Goal: Task Accomplishment & Management: Complete application form

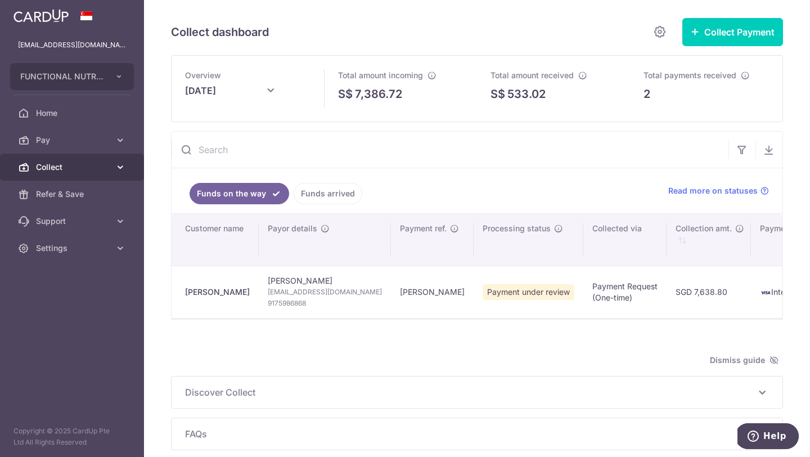
click at [53, 169] on span "Collect" at bounding box center [73, 166] width 74 height 11
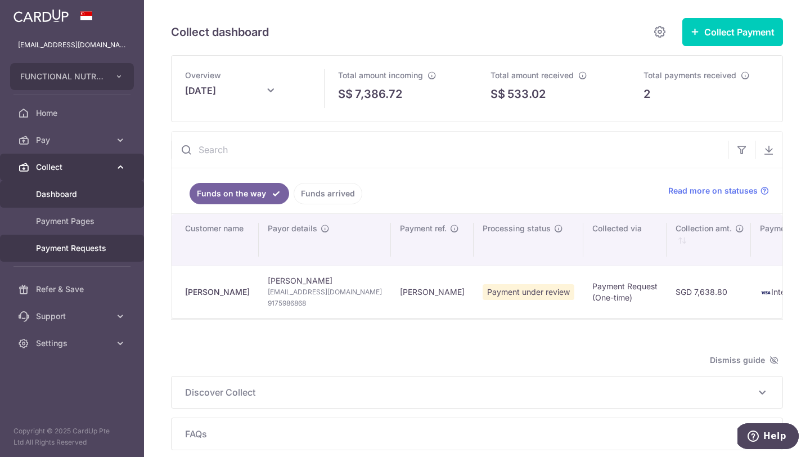
click at [61, 249] on span "Payment Requests" at bounding box center [73, 248] width 74 height 11
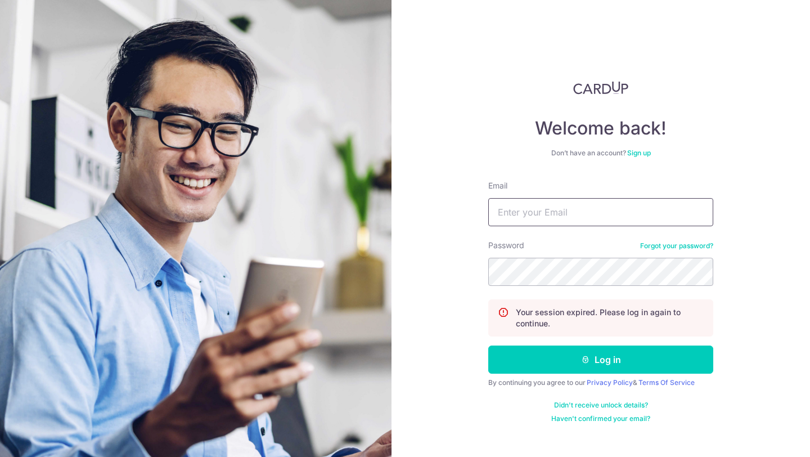
type input "[EMAIL_ADDRESS][DOMAIN_NAME]"
click at [607, 358] on button "Log in" at bounding box center [600, 359] width 225 height 28
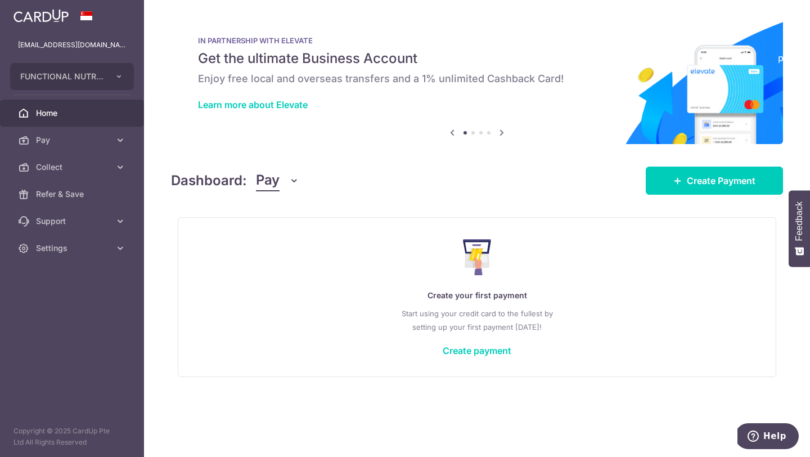
click at [69, 170] on span "Collect" at bounding box center [73, 166] width 74 height 11
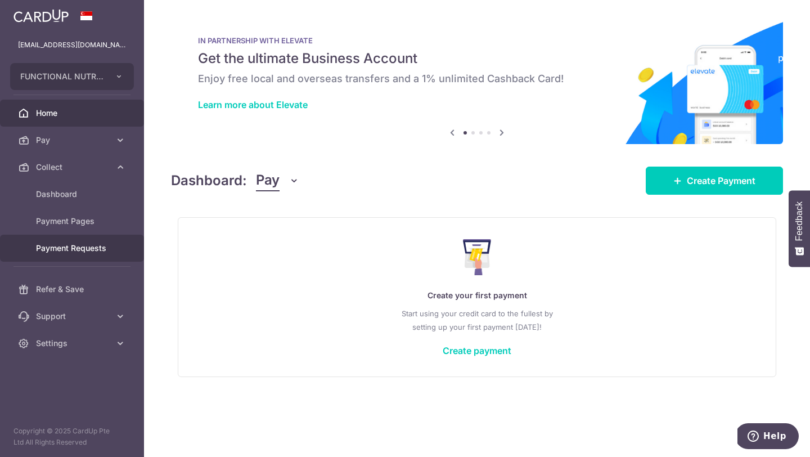
click at [67, 249] on span "Payment Requests" at bounding box center [73, 248] width 74 height 11
click at [692, 185] on span "Create Payment" at bounding box center [721, 181] width 69 height 14
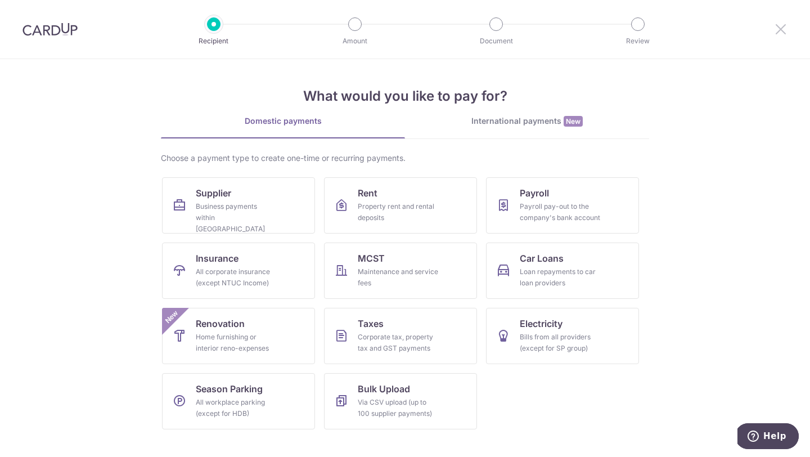
click at [779, 30] on icon at bounding box center [781, 29] width 14 height 14
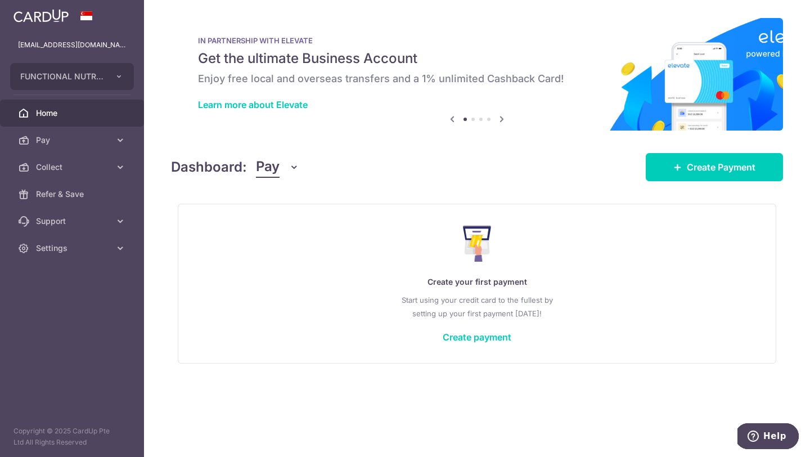
click at [83, 168] on span "Collect" at bounding box center [73, 166] width 74 height 11
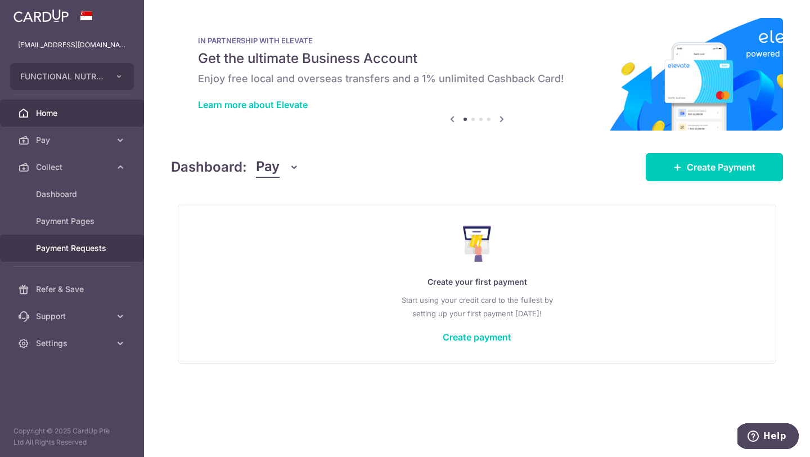
click at [68, 249] on span "Payment Requests" at bounding box center [73, 248] width 74 height 11
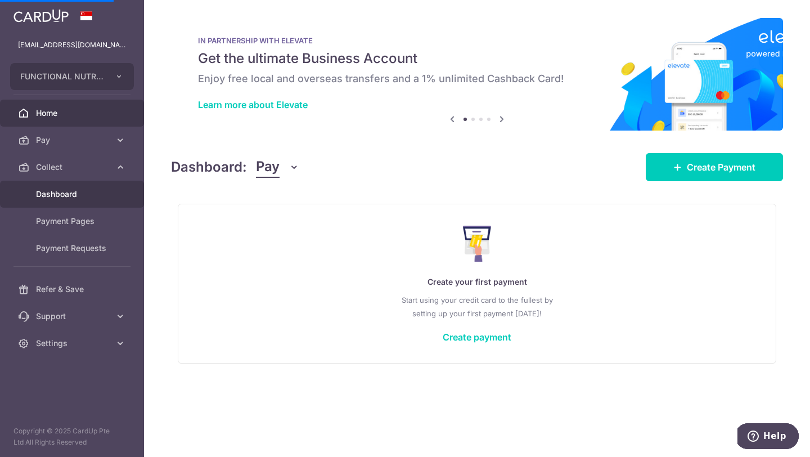
click at [53, 192] on span "Dashboard" at bounding box center [73, 194] width 74 height 11
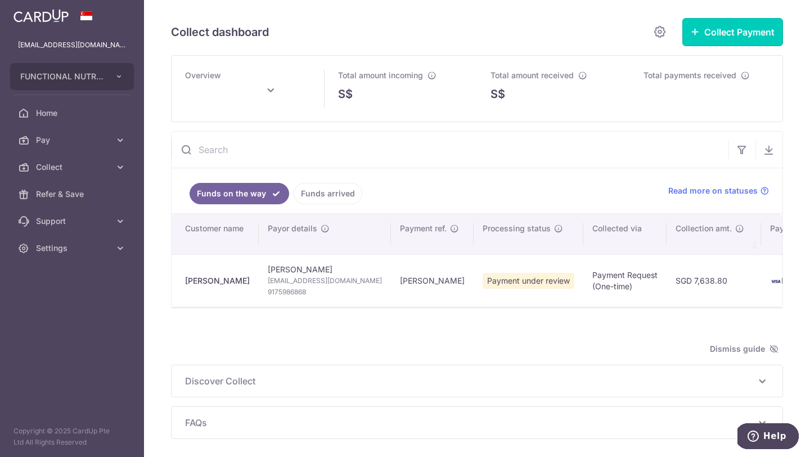
click at [707, 35] on button "Collect Payment" at bounding box center [733, 32] width 101 height 28
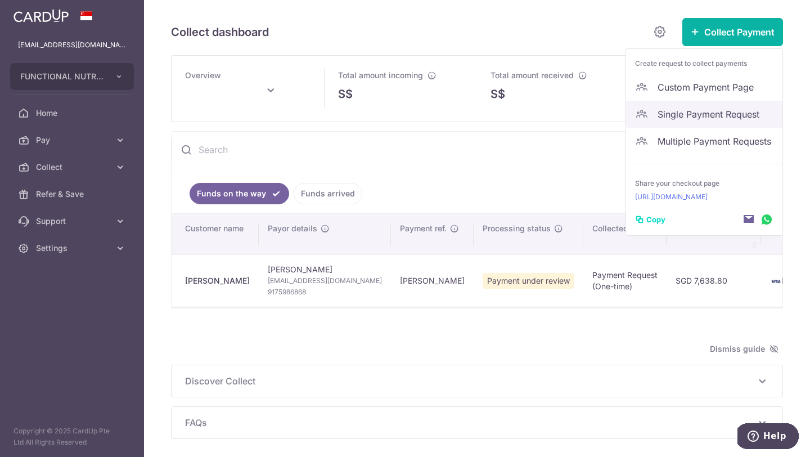
click at [686, 113] on span "Single Payment Request" at bounding box center [716, 114] width 116 height 14
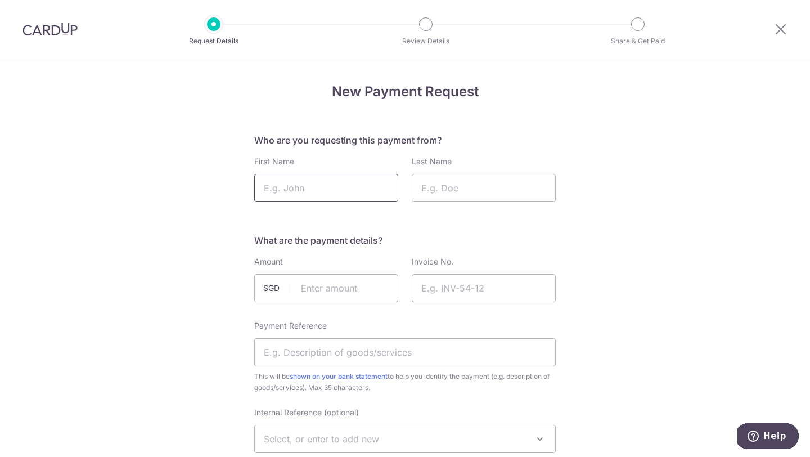
click at [285, 188] on input "First Name" at bounding box center [326, 188] width 144 height 28
type input "[PERSON_NAME]"
click at [438, 187] on input "Last Name" at bounding box center [484, 188] width 144 height 28
type input "S"
click at [326, 293] on input "text" at bounding box center [326, 288] width 144 height 28
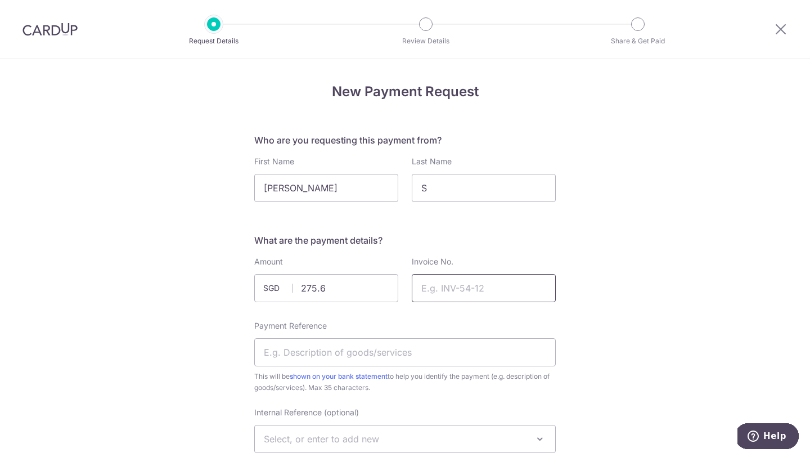
type input "275.60"
click at [438, 293] on input "Invoice No." at bounding box center [484, 288] width 144 height 28
type input "1"
click at [545, 234] on h5 "What are the payment details?" at bounding box center [405, 241] width 302 height 14
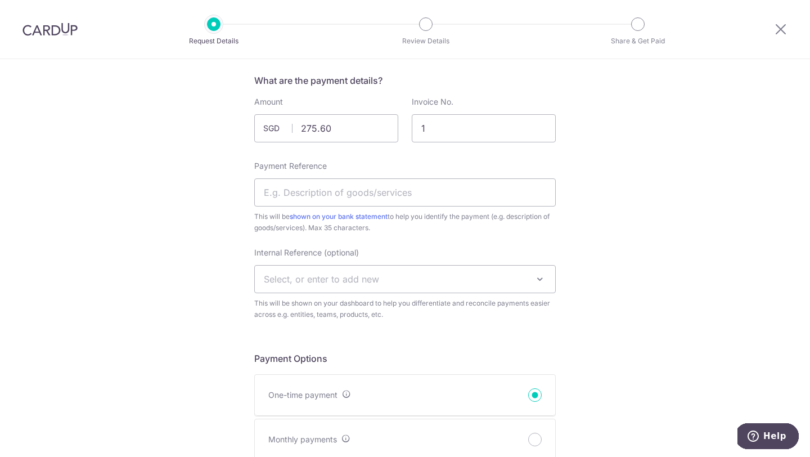
scroll to position [162, 0]
click at [317, 197] on input "Payment Reference" at bounding box center [405, 190] width 302 height 28
type input "[PERSON_NAME]"
click at [436, 235] on div "What are the payment details? Amount 275.60 SGD Invoice No. 1 Payment Reference…" at bounding box center [405, 194] width 302 height 246
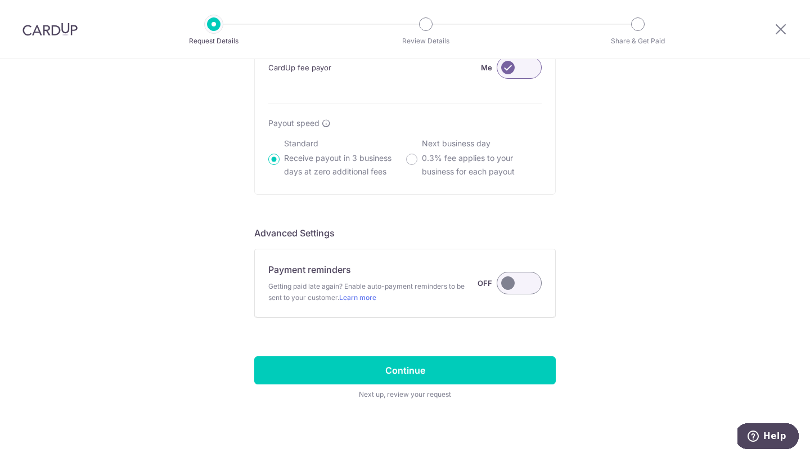
scroll to position [814, 0]
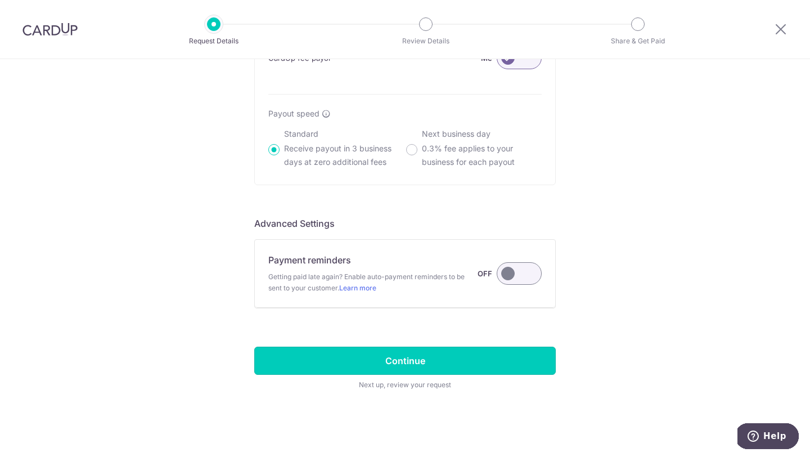
click at [406, 364] on input "Continue" at bounding box center [405, 361] width 302 height 28
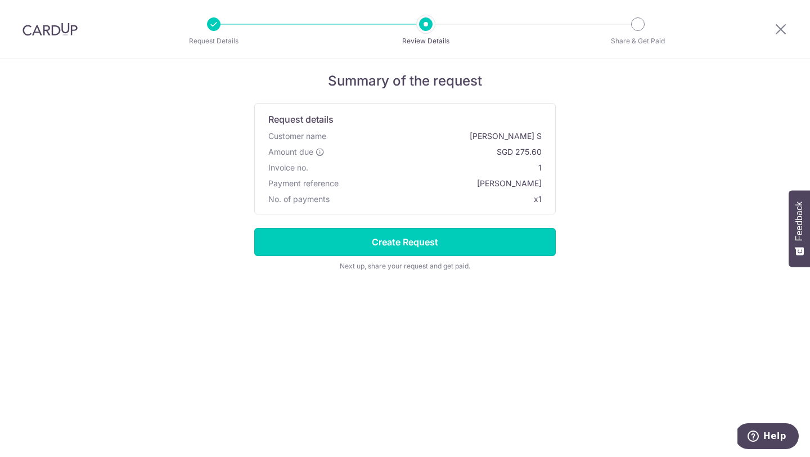
click at [392, 242] on input "Create Request" at bounding box center [405, 242] width 302 height 28
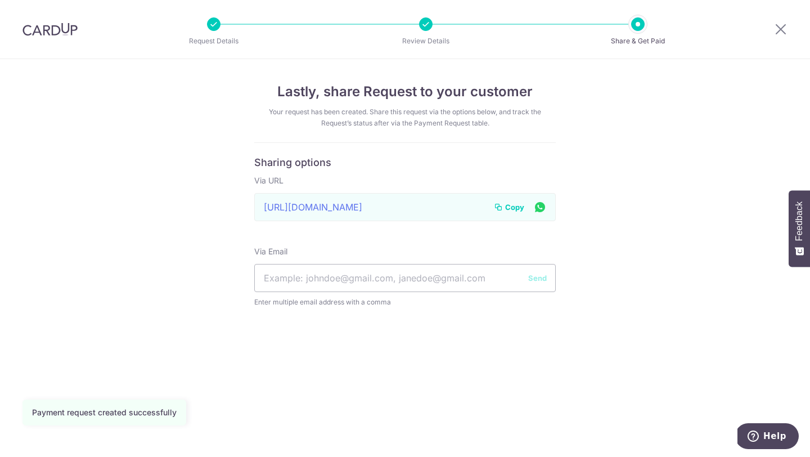
click at [518, 205] on span "Copy" at bounding box center [514, 206] width 19 height 11
